Goal: Transaction & Acquisition: Purchase product/service

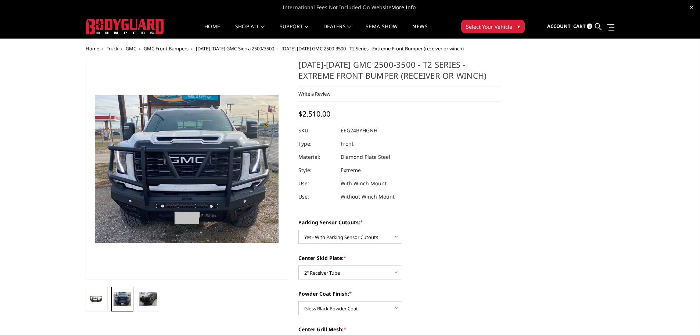
select select "3733"
select select "3734"
select select "3738"
select select "3741"
select select "3742"
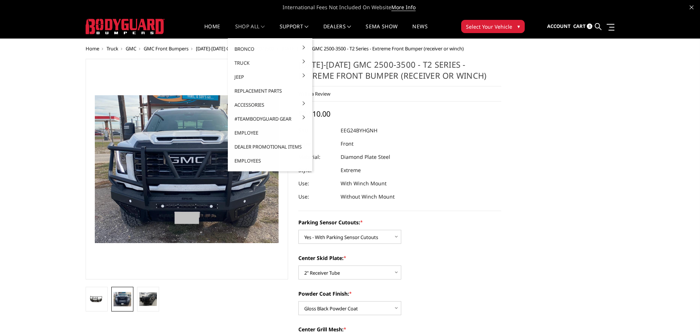
click at [246, 26] on link "shop all" at bounding box center [250, 31] width 30 height 14
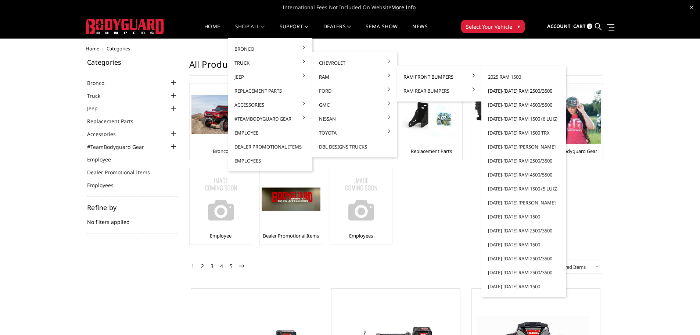
click at [511, 90] on link "[DATE]-[DATE] Ram 2500/3500" at bounding box center [524, 91] width 79 height 14
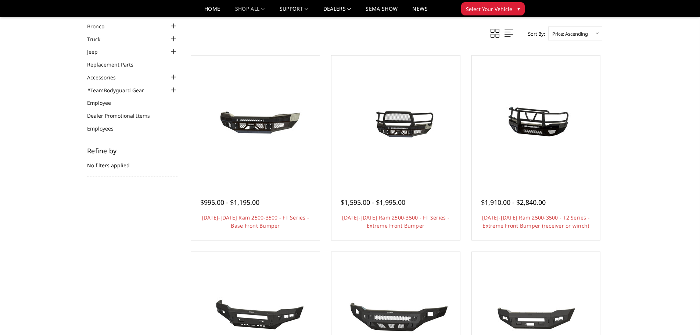
scroll to position [110, 0]
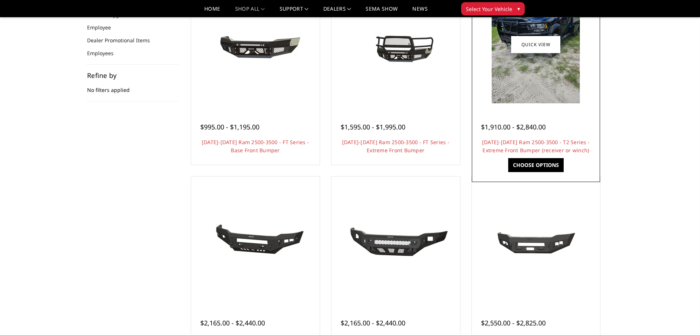
click at [528, 89] on img at bounding box center [536, 45] width 88 height 118
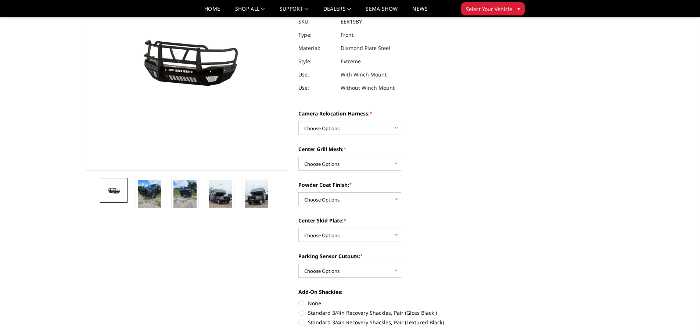
scroll to position [37, 0]
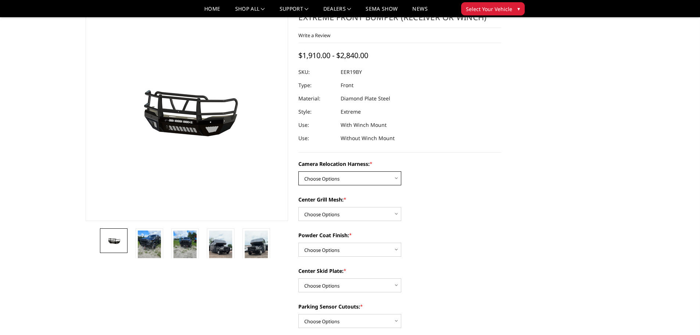
click at [377, 178] on select "Choose Options Without camera harness With camera harness" at bounding box center [350, 178] width 103 height 14
select select "3820"
click at [299, 171] on select "Choose Options Without camera harness With camera harness" at bounding box center [350, 178] width 103 height 14
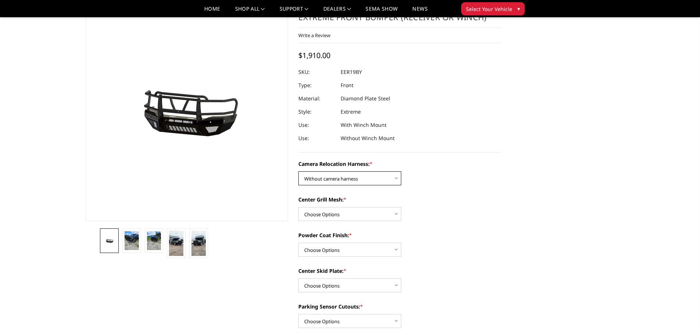
scroll to position [74, 0]
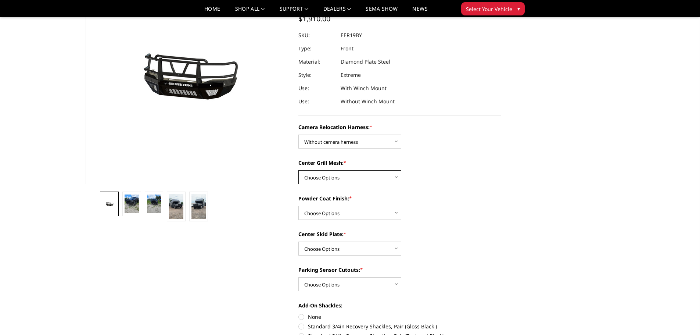
click at [363, 182] on select "Choose Options Without expanded metal With expanded metal" at bounding box center [350, 177] width 103 height 14
click at [299, 170] on select "Choose Options Without expanded metal With expanded metal" at bounding box center [350, 177] width 103 height 14
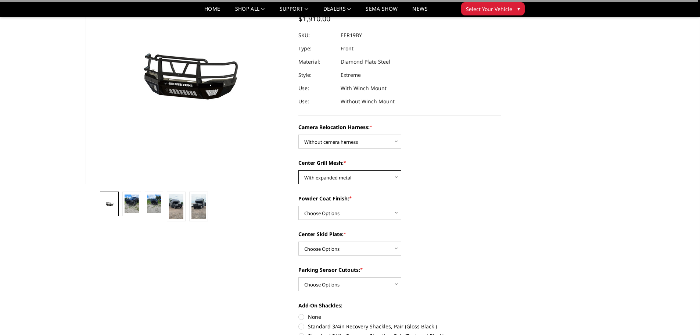
click at [349, 179] on select "Choose Options Without expanded metal With expanded metal" at bounding box center [350, 177] width 103 height 14
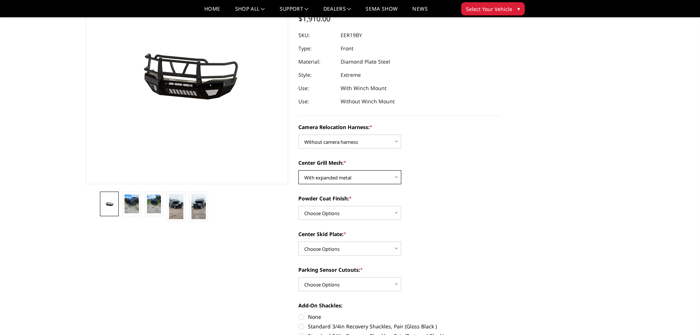
select select "3818"
click at [299, 170] on select "Choose Options Without expanded metal With expanded metal" at bounding box center [350, 177] width 103 height 14
click at [363, 214] on select "Choose Options Textured Black Powder Coat Gloss Black Powder Coat Bare Metal" at bounding box center [350, 213] width 103 height 14
select select "3816"
click at [299, 206] on select "Choose Options Textured Black Powder Coat Gloss Black Powder Coat Bare Metal" at bounding box center [350, 213] width 103 height 14
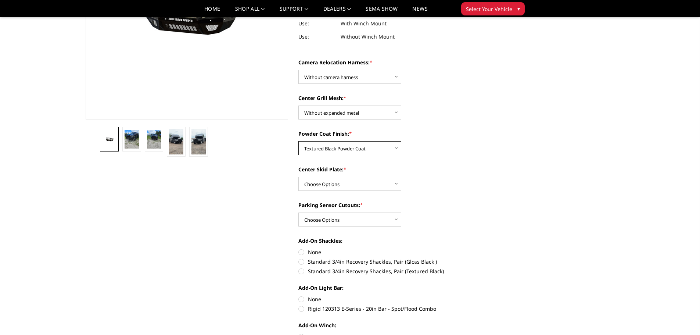
scroll to position [147, 0]
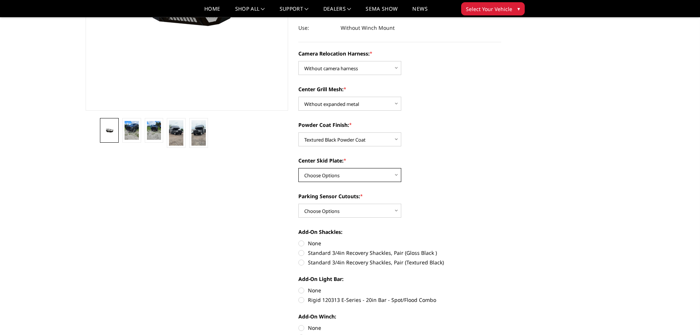
click at [372, 175] on select "Choose Options Winch Mount Skid Plate Standard Skid Plate (included) 2" Receive…" at bounding box center [350, 175] width 103 height 14
select select "3813"
click at [299, 168] on select "Choose Options Winch Mount Skid Plate Standard Skid Plate (included) 2" Receive…" at bounding box center [350, 175] width 103 height 14
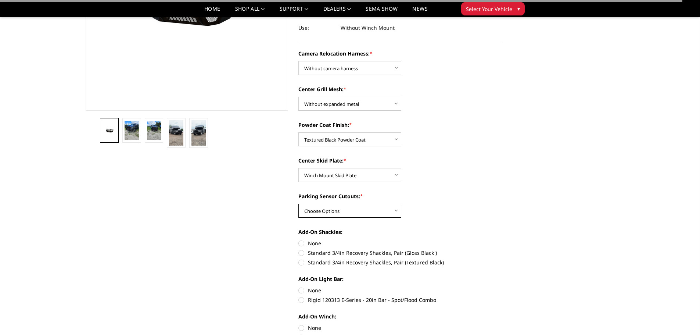
click at [365, 211] on select "Choose Options Yes - With Parking Sensor Cutouts" at bounding box center [350, 211] width 103 height 14
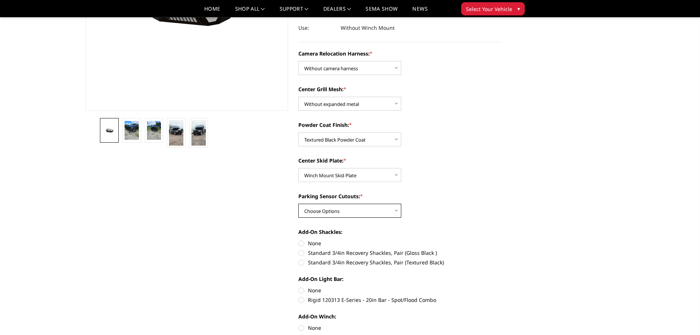
select select "3810"
click at [299, 204] on select "Choose Options Yes - With Parking Sensor Cutouts" at bounding box center [350, 211] width 103 height 14
click at [376, 176] on select "Choose Options Winch Mount Skid Plate Standard Skid Plate (included) 2" Receive…" at bounding box center [350, 175] width 103 height 14
select select "3812"
click at [299, 168] on select "Choose Options Winch Mount Skid Plate Standard Skid Plate (included) 2" Receive…" at bounding box center [350, 175] width 103 height 14
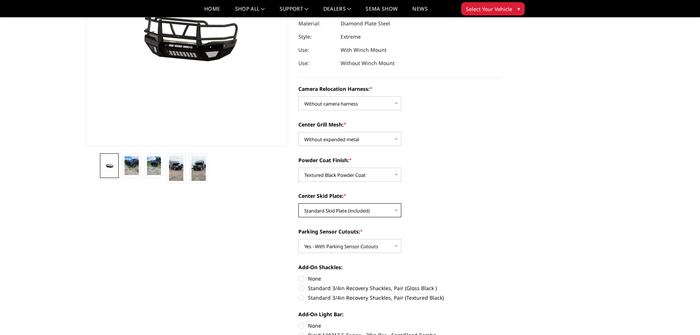
scroll to position [0, 0]
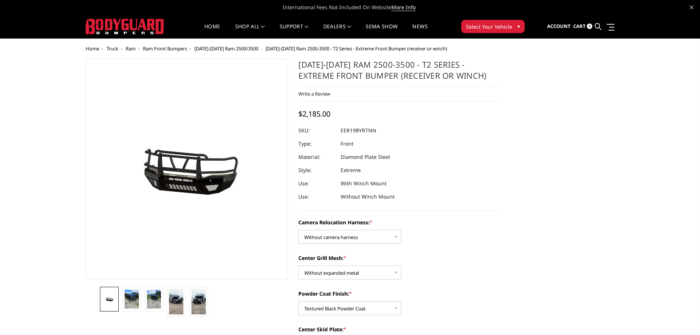
click at [219, 50] on span "[DATE]-[DATE] Ram 2500/3500" at bounding box center [226, 48] width 64 height 7
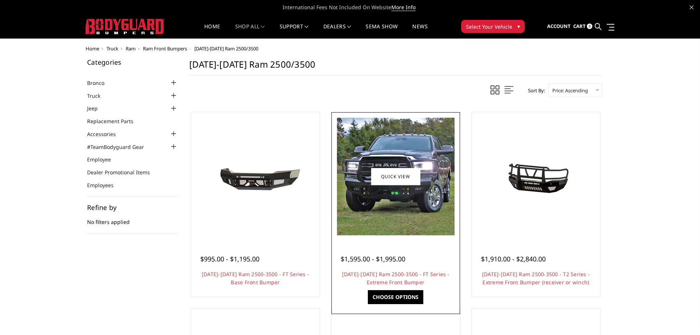
click at [387, 221] on img at bounding box center [396, 177] width 118 height 118
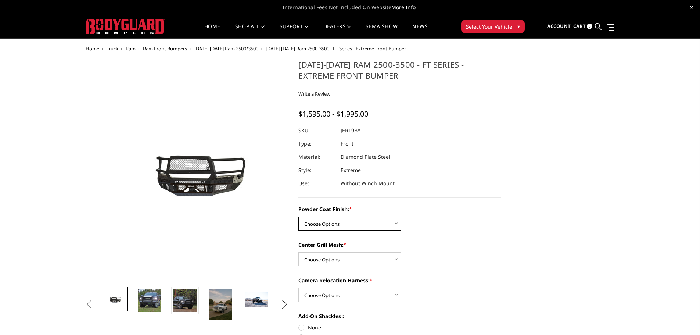
click at [369, 220] on select "Choose Options Bare Metal Gloss Black Powder Coat Textured Black Powder Coat" at bounding box center [350, 224] width 103 height 14
select select "3216"
click at [299, 217] on select "Choose Options Bare Metal Gloss Black Powder Coat Textured Black Powder Coat" at bounding box center [350, 224] width 103 height 14
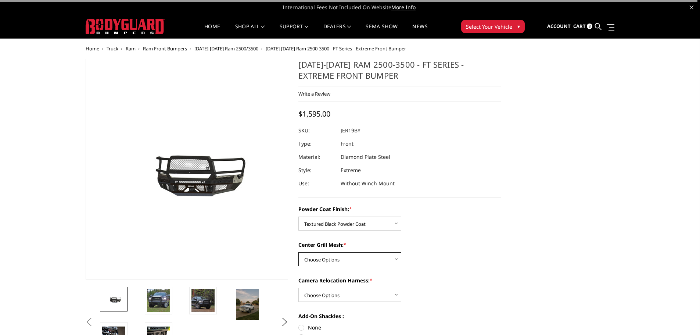
click at [372, 265] on select "Choose Options WITH Expanded Metal in Center Grill WITHOUT Expanded Metal in Ce…" at bounding box center [350, 259] width 103 height 14
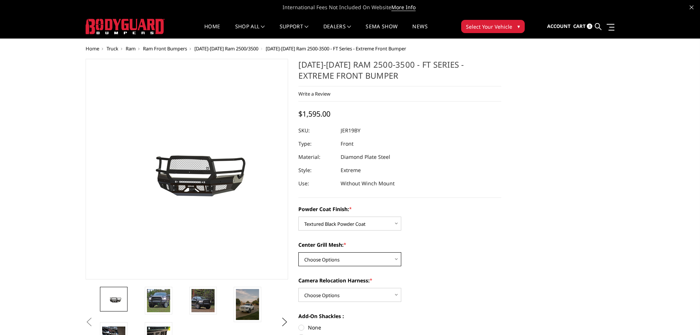
select select "3217"
click at [299, 252] on select "Choose Options WITH Expanded Metal in Center Grill WITHOUT Expanded Metal in Ce…" at bounding box center [350, 259] width 103 height 14
click at [367, 297] on select "Choose Options WITH Camera Relocation Harness WITHOUT Camera Relocation Harness" at bounding box center [350, 295] width 103 height 14
select select "3219"
click at [299, 288] on select "Choose Options WITH Camera Relocation Harness WITHOUT Camera Relocation Harness" at bounding box center [350, 295] width 103 height 14
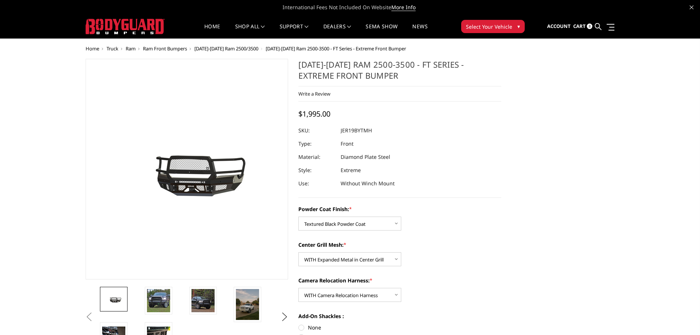
click at [240, 49] on span "[DATE]-[DATE] Ram 2500/3500" at bounding box center [226, 48] width 64 height 7
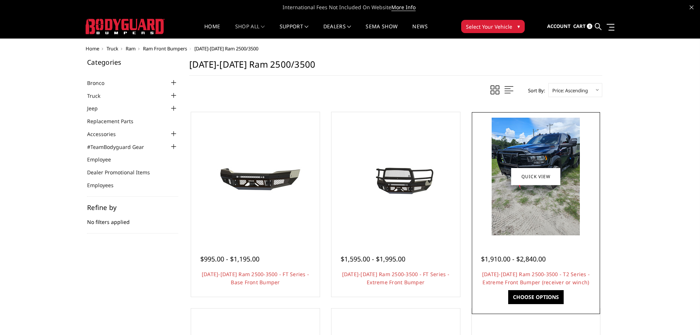
click at [525, 210] on img at bounding box center [536, 177] width 88 height 118
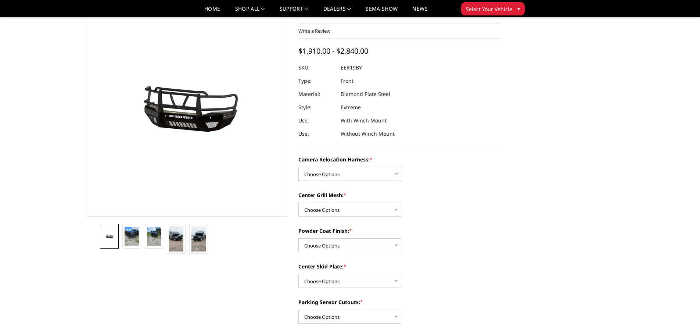
scroll to position [110, 0]
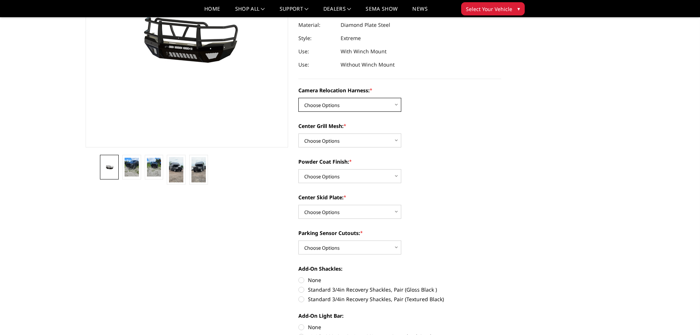
click at [344, 105] on select "Choose Options Without camera harness With camera harness" at bounding box center [350, 105] width 103 height 14
select select "3820"
click at [299, 98] on select "Choose Options Without camera harness With camera harness" at bounding box center [350, 105] width 103 height 14
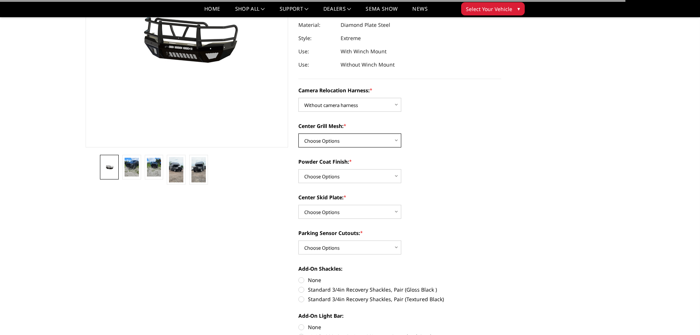
click at [361, 141] on select "Choose Options Without expanded metal With expanded metal" at bounding box center [350, 140] width 103 height 14
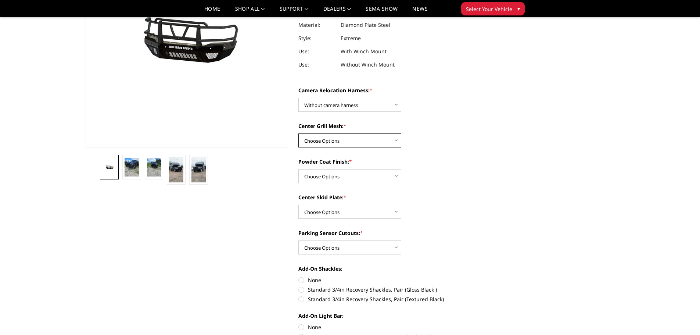
select select "3818"
click at [299, 133] on select "Choose Options Without expanded metal With expanded metal" at bounding box center [350, 140] width 103 height 14
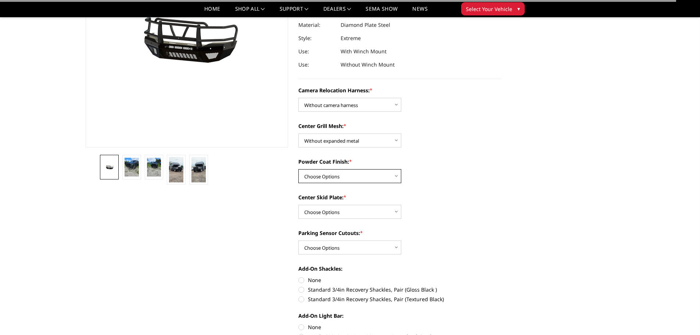
click at [365, 178] on select "Choose Options Textured Black Powder Coat Gloss Black Powder Coat Bare Metal" at bounding box center [350, 176] width 103 height 14
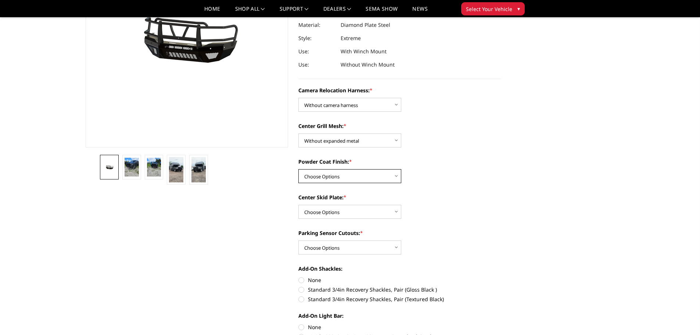
select select "3816"
click at [299, 169] on select "Choose Options Textured Black Powder Coat Gloss Black Powder Coat Bare Metal" at bounding box center [350, 176] width 103 height 14
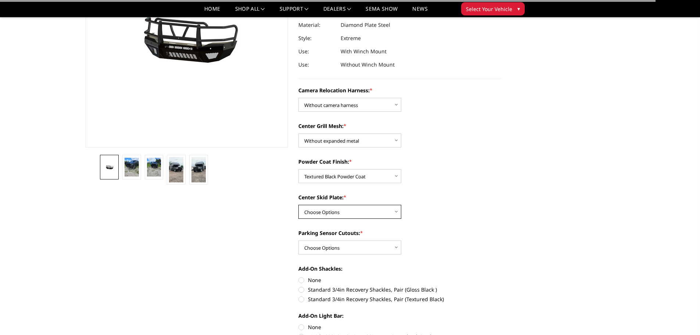
click at [365, 217] on select "Choose Options Winch Mount Skid Plate Standard Skid Plate (included) 2" Receive…" at bounding box center [350, 212] width 103 height 14
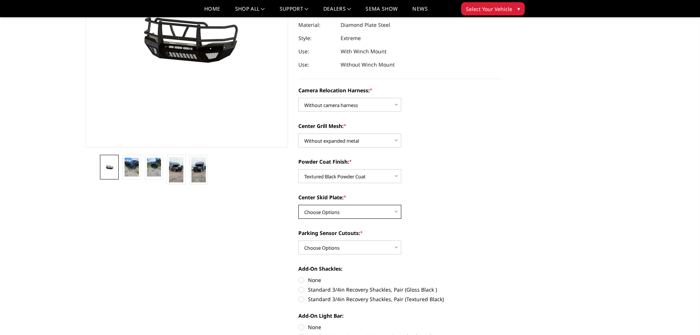
select select "3813"
click at [299, 205] on select "Choose Options Winch Mount Skid Plate Standard Skid Plate (included) 2" Receive…" at bounding box center [350, 212] width 103 height 14
click at [358, 245] on select "Choose Options Yes - With Parking Sensor Cutouts" at bounding box center [350, 247] width 103 height 14
select select "3810"
click at [299, 240] on select "Choose Options Yes - With Parking Sensor Cutouts" at bounding box center [350, 247] width 103 height 14
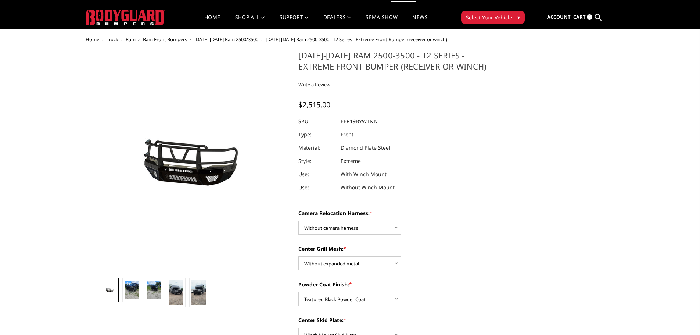
scroll to position [0, 0]
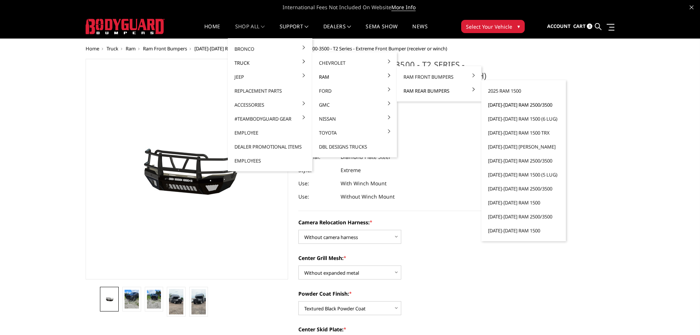
click at [505, 105] on link "[DATE]-[DATE] Ram 2500/3500" at bounding box center [524, 105] width 79 height 14
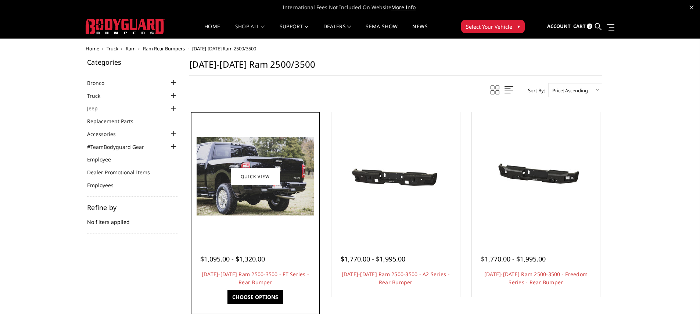
click at [236, 223] on div at bounding box center [255, 176] width 125 height 125
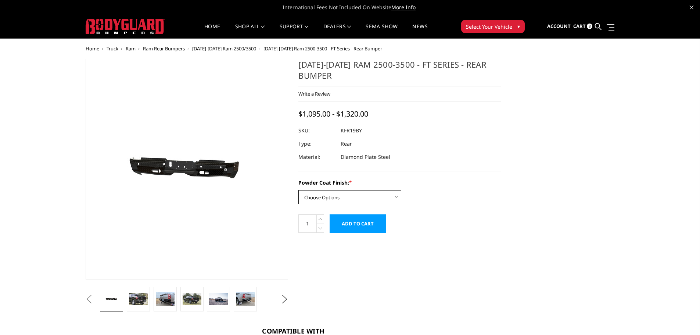
click at [388, 196] on select "Choose Options Bare Metal Gloss Black Powder Coat Textured Black Powder Coat" at bounding box center [350, 197] width 103 height 14
select select "3416"
click at [299, 190] on select "Choose Options Bare Metal Gloss Black Powder Coat Textured Black Powder Coat" at bounding box center [350, 197] width 103 height 14
